Goal: Task Accomplishment & Management: Manage account settings

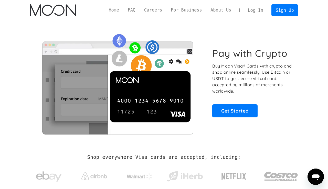
click at [246, 15] on link "Log In" at bounding box center [256, 10] width 24 height 11
click at [255, 9] on link "Log In" at bounding box center [256, 10] width 24 height 11
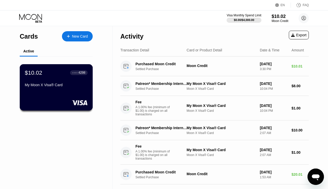
click at [68, 90] on div "$10.02 ● ● ● ● 4298 My Moon X Visa® Card" at bounding box center [56, 87] width 73 height 46
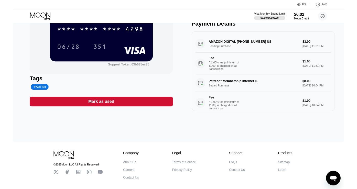
scroll to position [48, 0]
